Goal: Entertainment & Leisure: Consume media (video, audio)

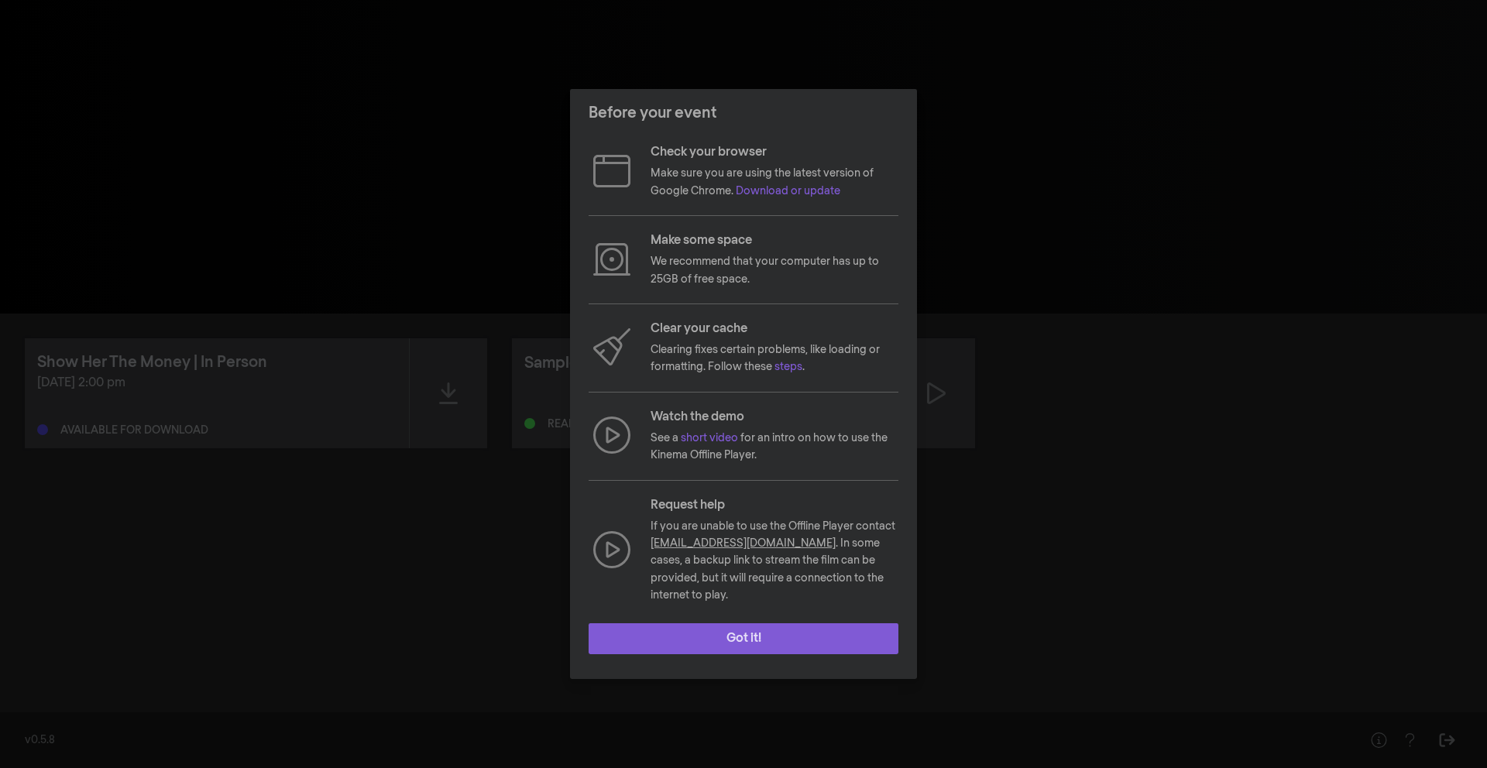
click at [735, 633] on button "Got it!" at bounding box center [743, 638] width 310 height 31
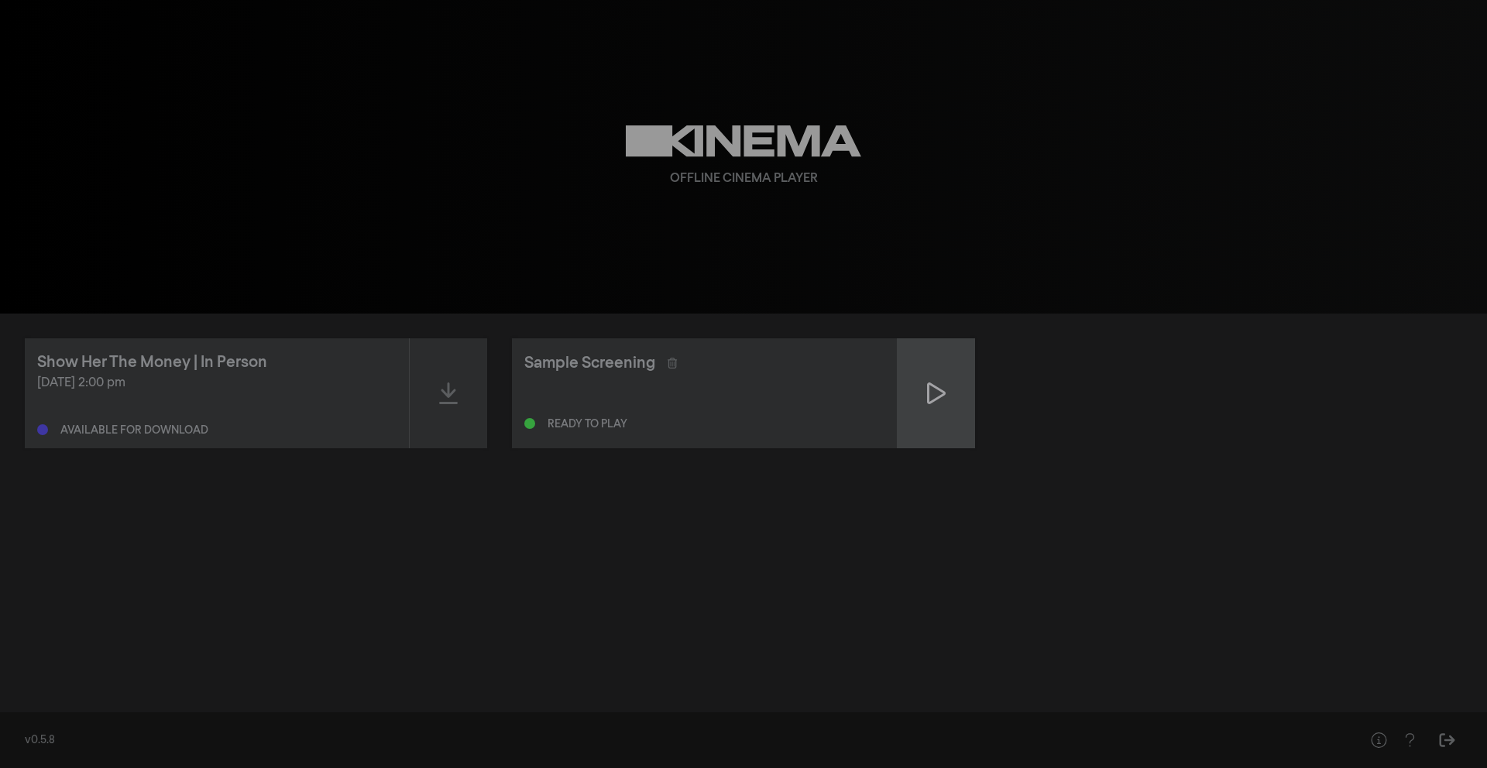
click at [907, 389] on div at bounding box center [935, 393] width 77 height 110
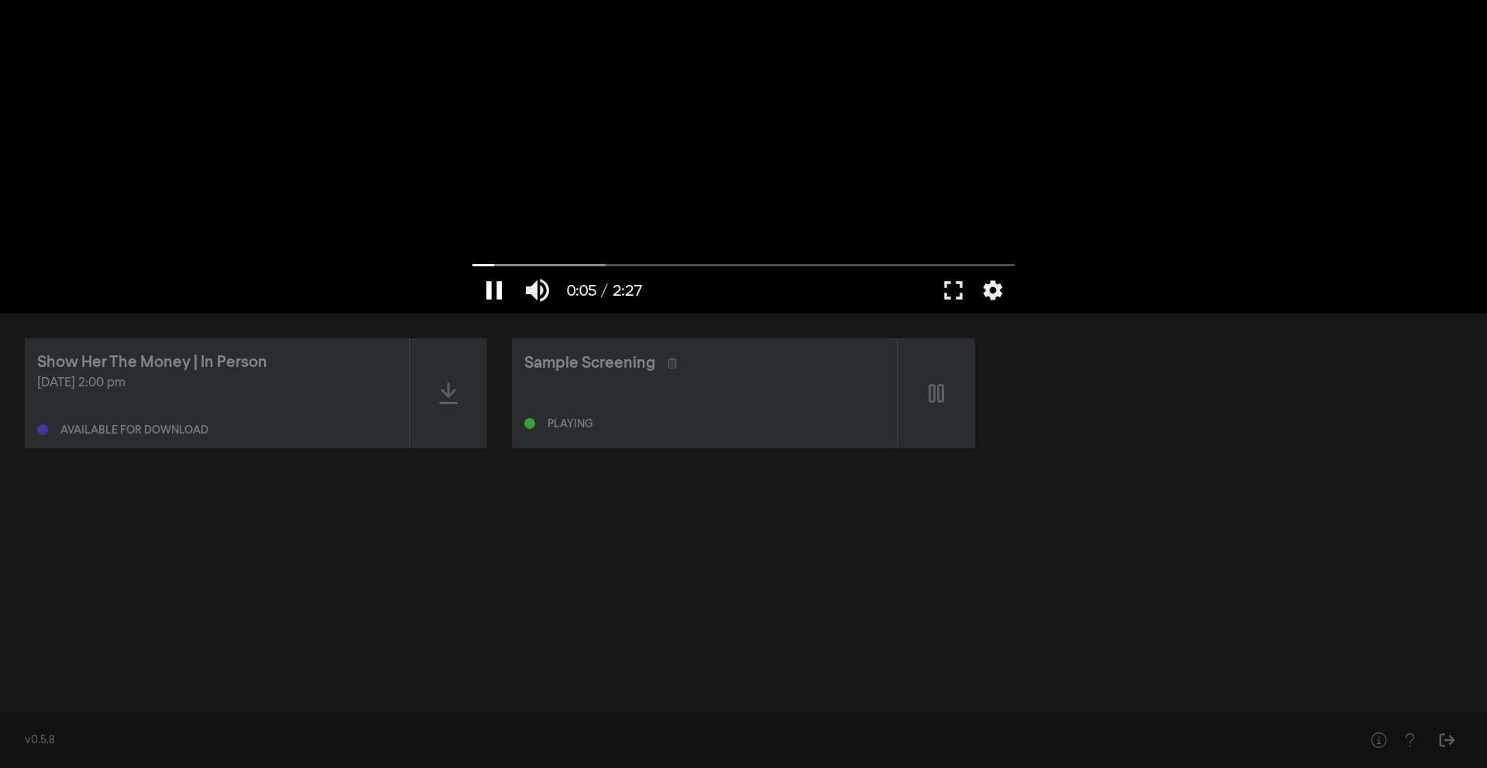
click at [484, 289] on button "pause" at bounding box center [493, 290] width 43 height 46
click at [485, 289] on button "play_arrow" at bounding box center [493, 290] width 43 height 46
click at [989, 286] on button "settings" at bounding box center [993, 290] width 36 height 46
click at [959, 286] on button "fullscreen" at bounding box center [952, 290] width 43 height 46
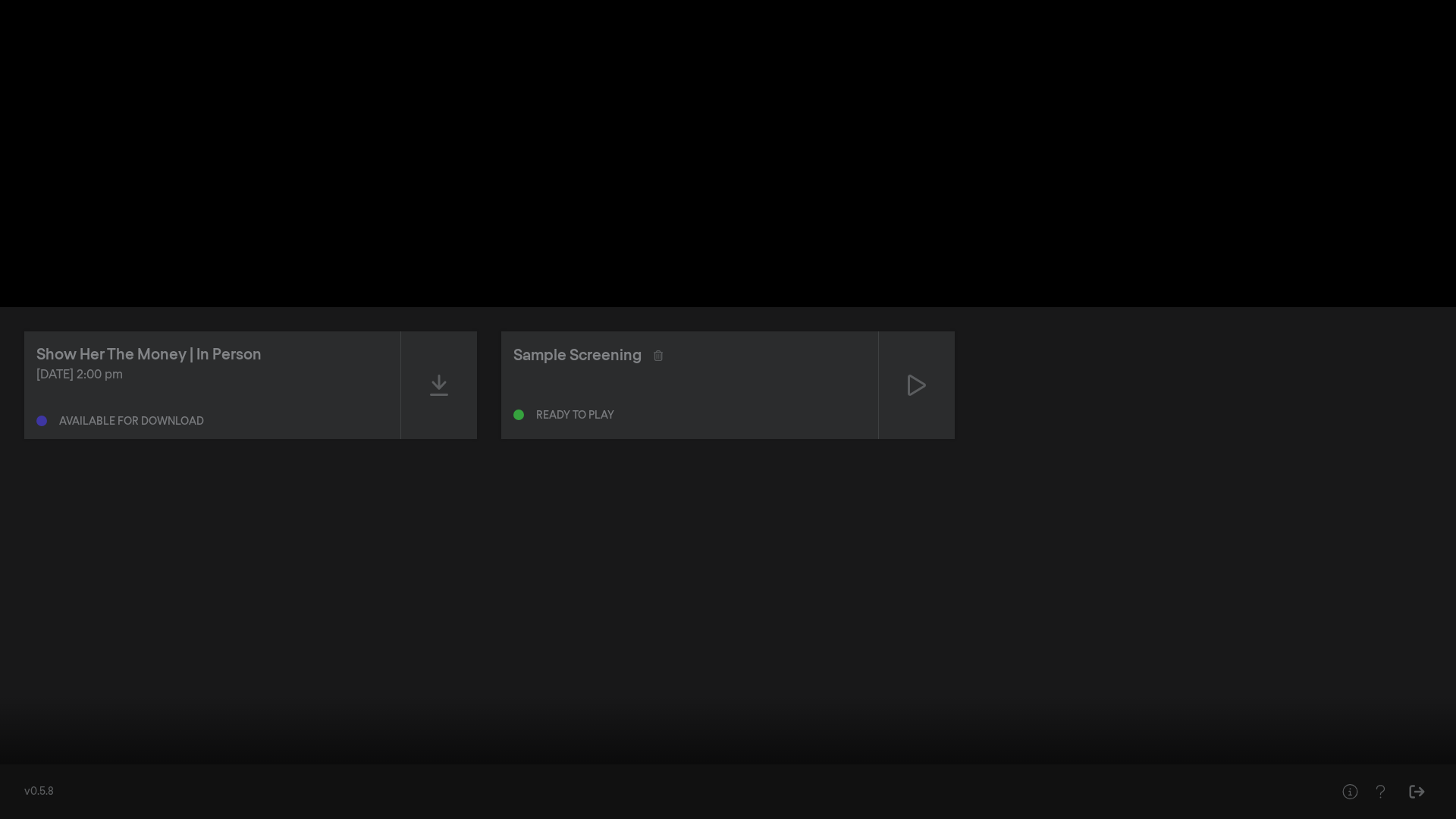
click at [26, 751] on button "play_arrow" at bounding box center [28, 796] width 42 height 45
click at [28, 751] on button "pause" at bounding box center [28, 796] width 42 height 45
click at [28, 751] on button "play_arrow" at bounding box center [28, 796] width 42 height 45
click at [88, 751] on input "Перемотка" at bounding box center [728, 771] width 1440 height 9
click at [137, 751] on input "Перемотка" at bounding box center [728, 771] width 1440 height 9
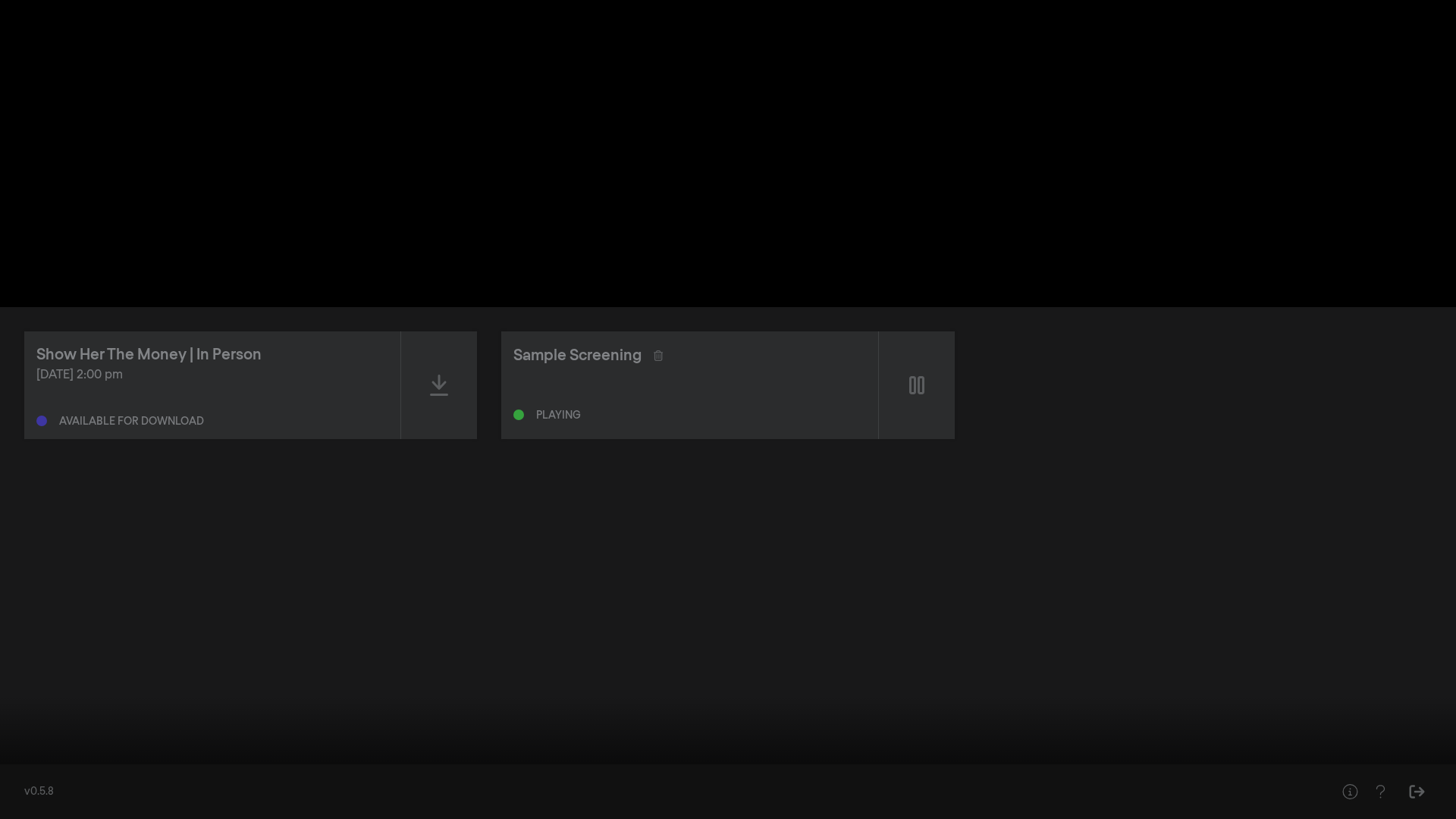
type input "12.997437"
